Goal: Navigation & Orientation: Go to known website

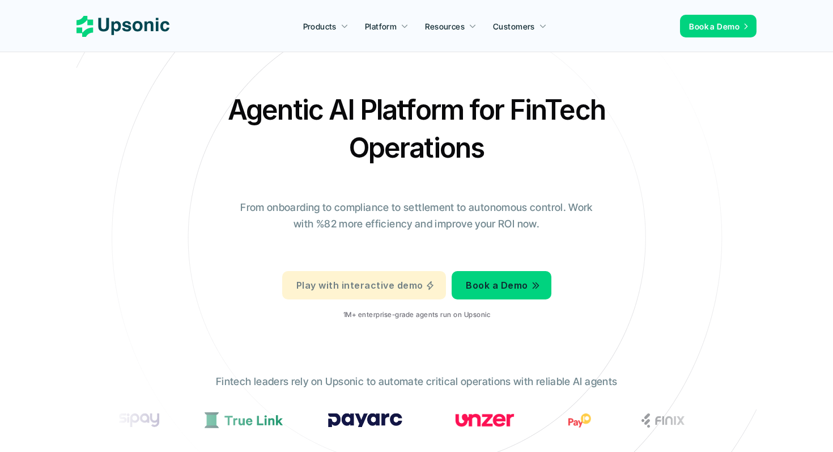
click at [377, 278] on p "Play with interactive demo" at bounding box center [359, 285] width 126 height 16
